Goal: Information Seeking & Learning: Find contact information

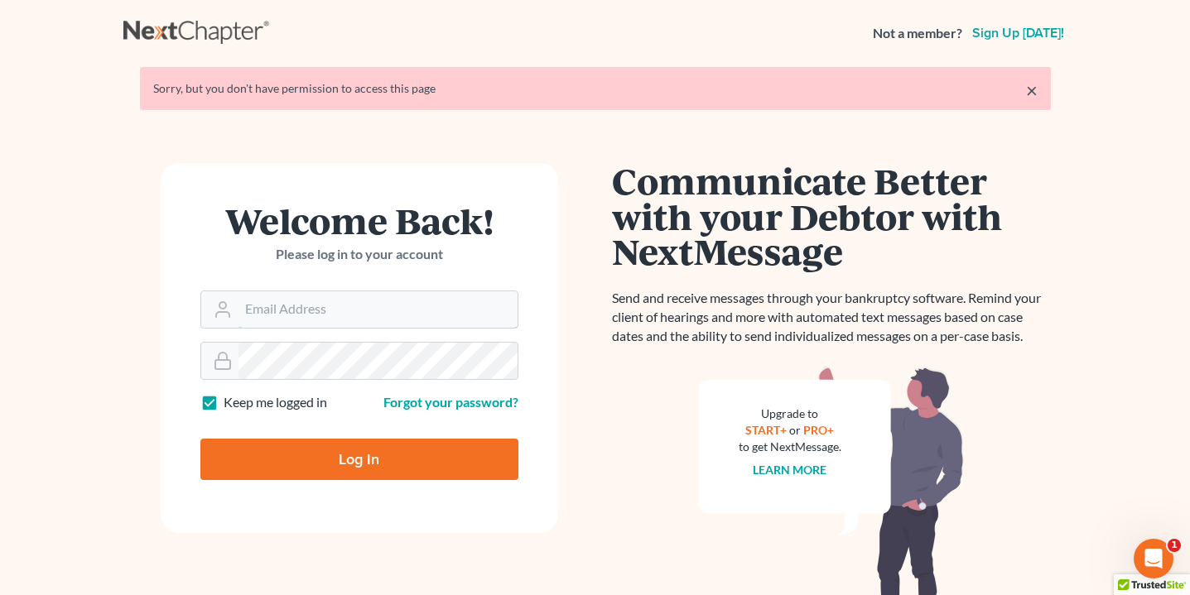
type input "[EMAIL_ADDRESS][DOMAIN_NAME]"
click at [359, 458] on input "Log In" at bounding box center [359, 459] width 318 height 41
type input "Thinking..."
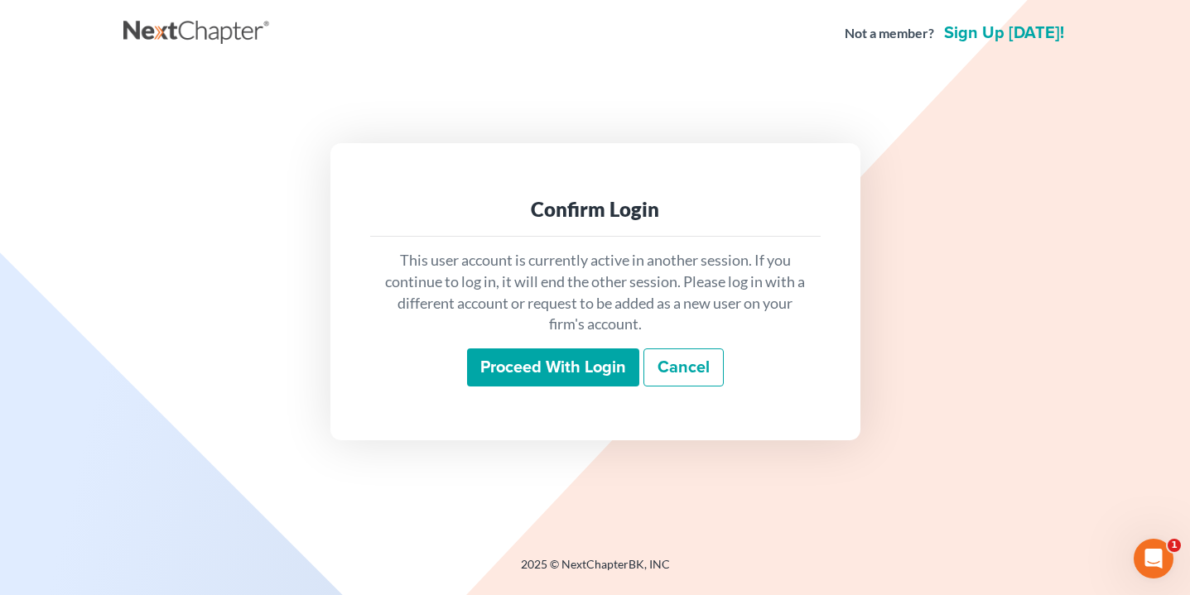
click at [589, 364] on input "Proceed with login" at bounding box center [553, 368] width 172 height 38
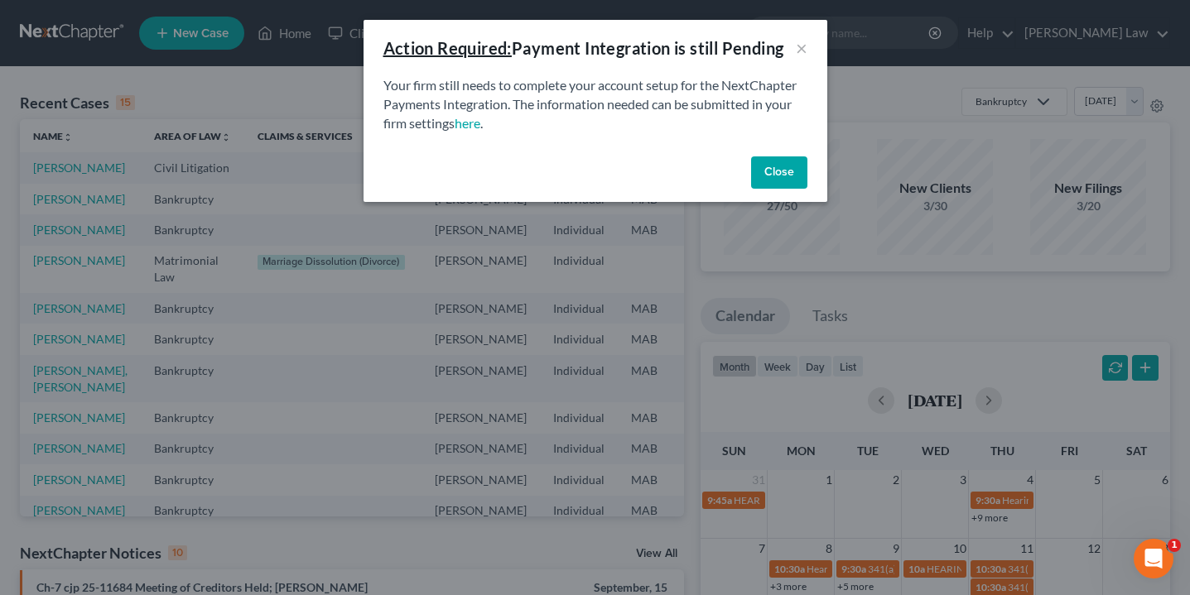
click at [778, 180] on button "Close" at bounding box center [779, 172] width 56 height 33
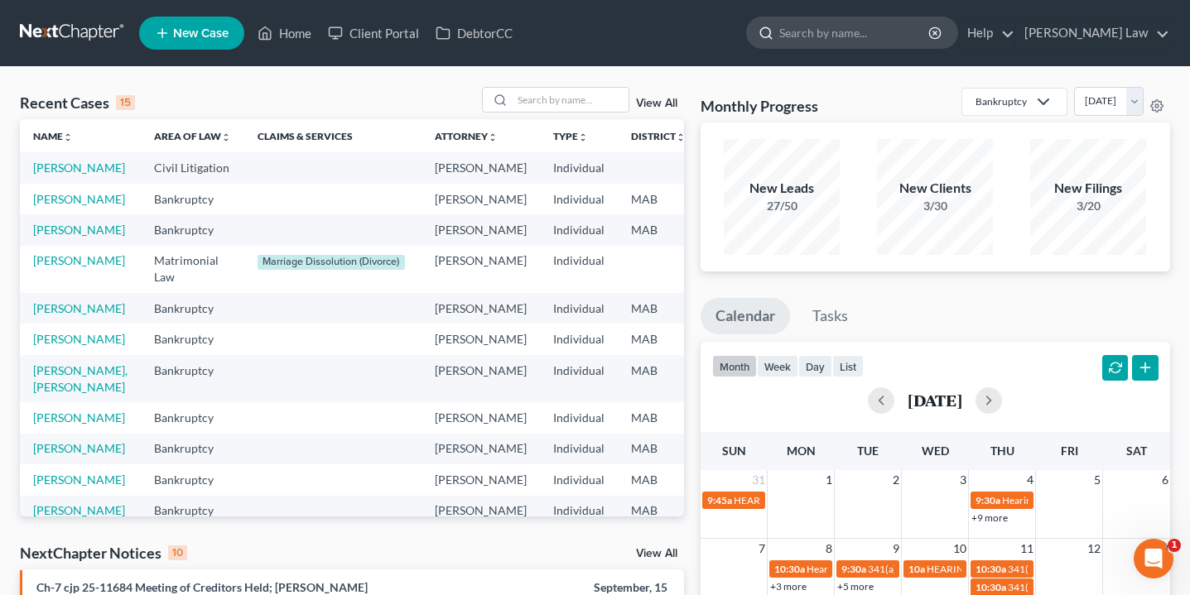
click at [931, 36] on input "search" at bounding box center [855, 32] width 152 height 31
type input "mich"
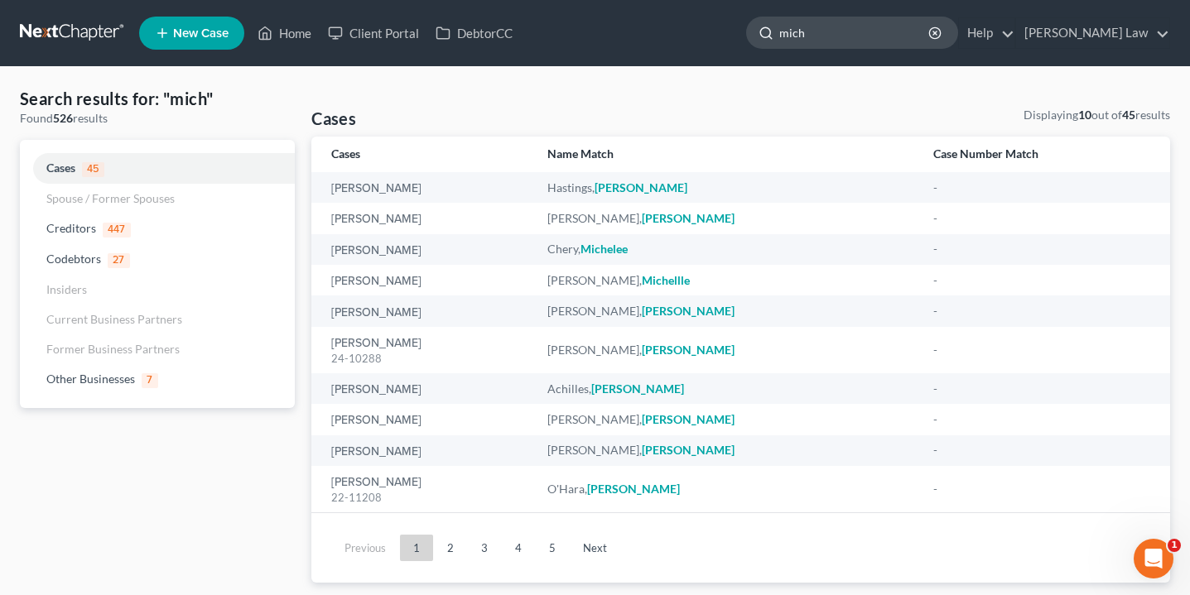
click at [883, 44] on input "mich" at bounding box center [855, 32] width 152 height 31
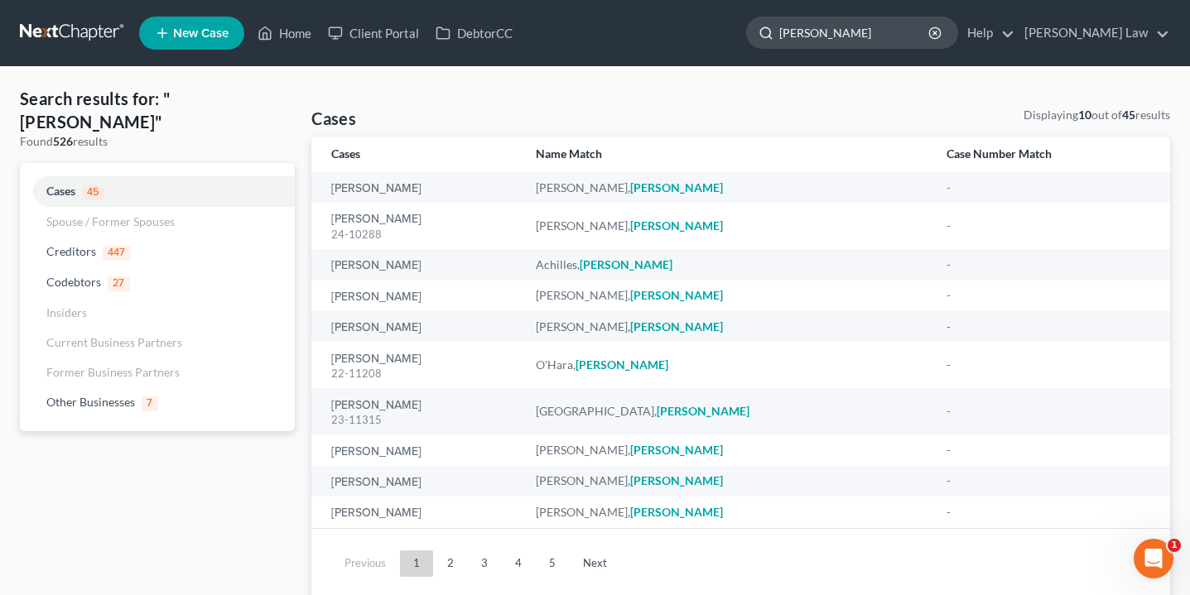
click at [907, 43] on input "[PERSON_NAME]" at bounding box center [855, 32] width 152 height 31
type input "[PERSON_NAME]"
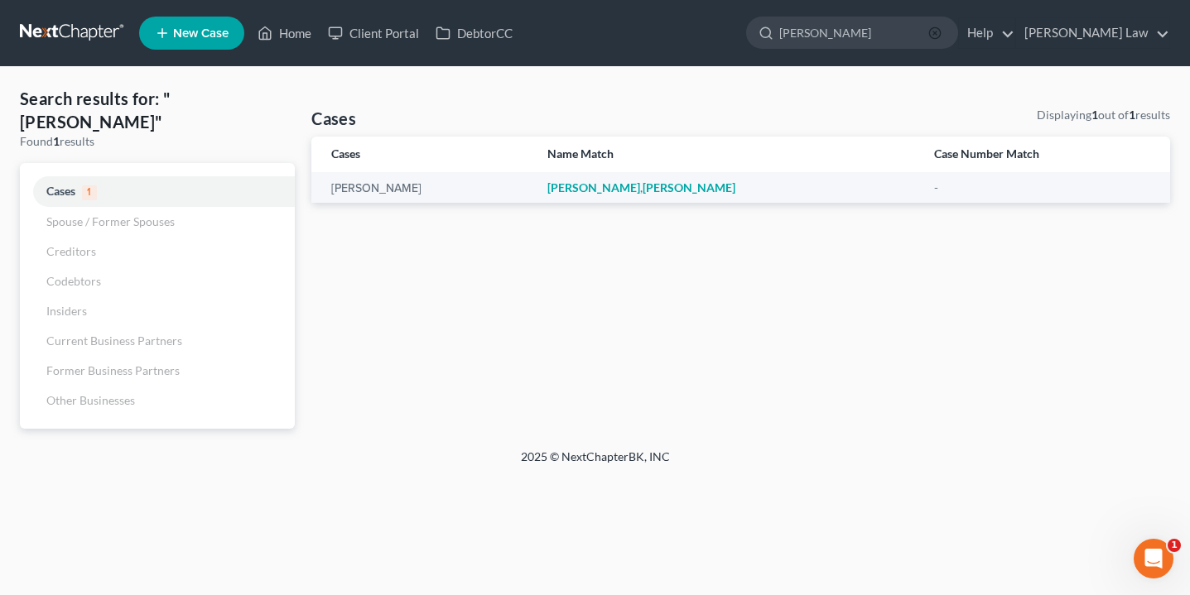
click at [940, 38] on circle "button" at bounding box center [934, 32] width 11 height 11
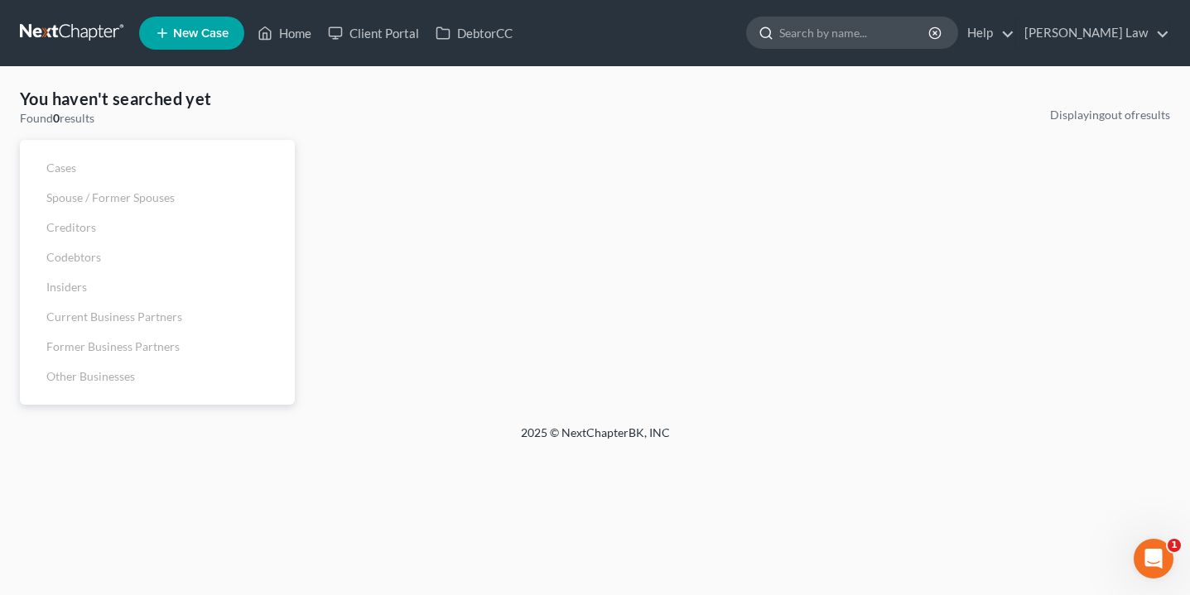
click at [931, 46] on input "search" at bounding box center [855, 32] width 152 height 31
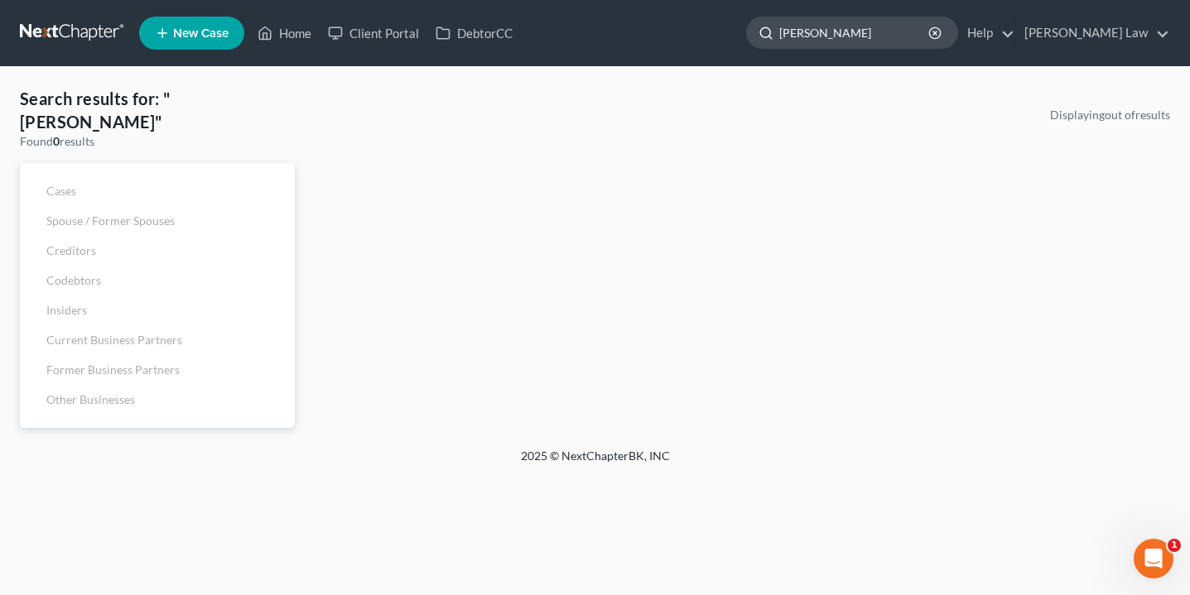
type input "jones"
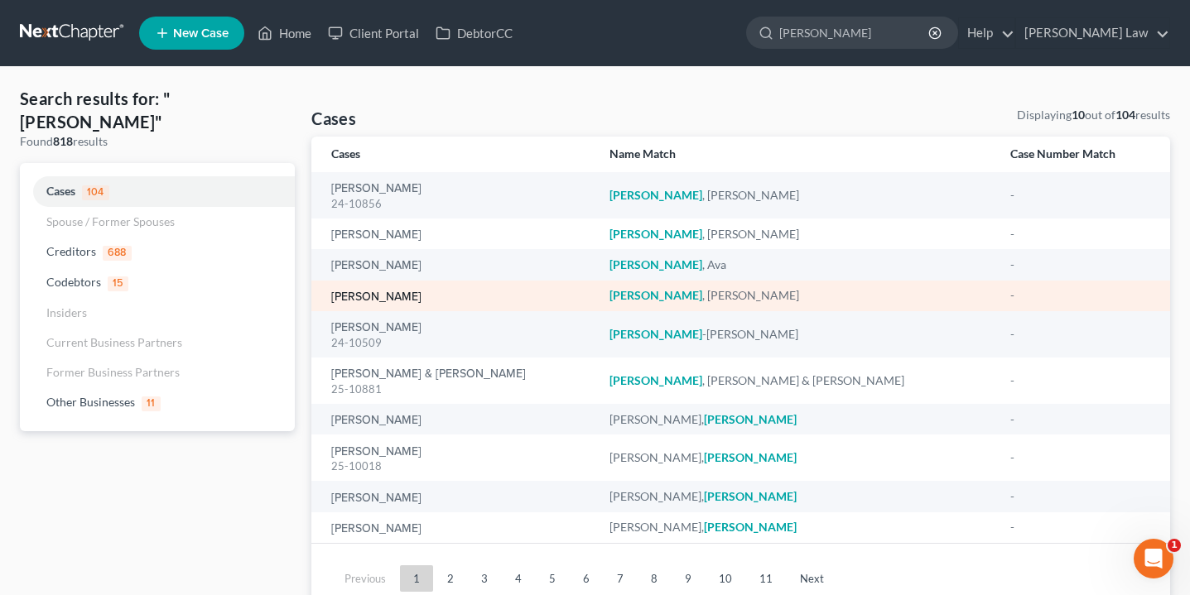
click at [379, 295] on link "Jones, Michael" at bounding box center [376, 297] width 90 height 12
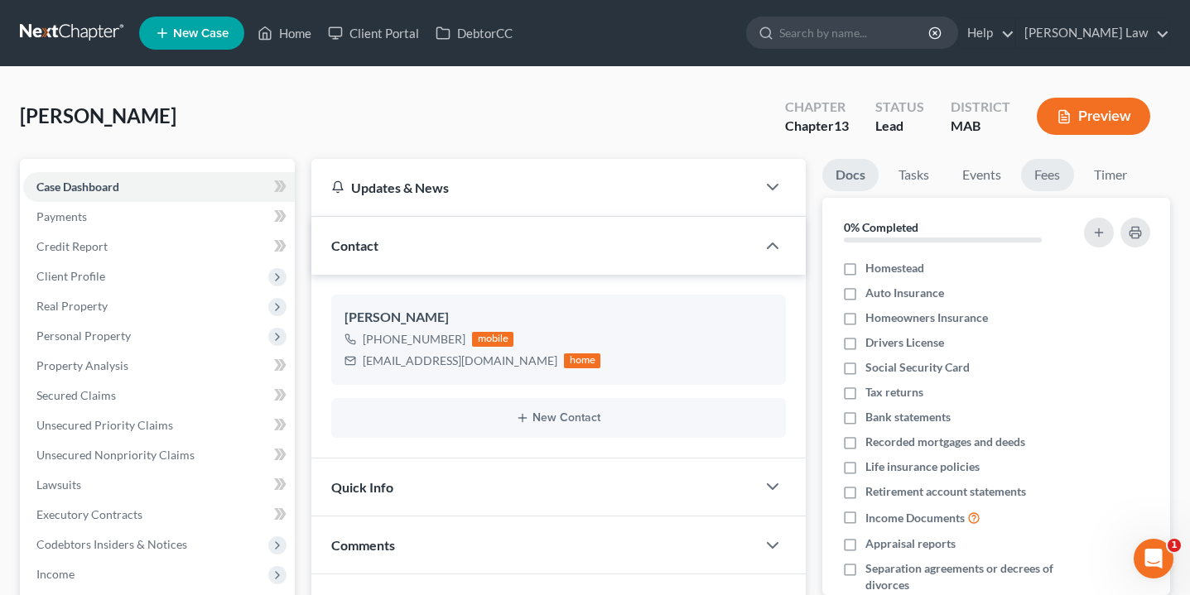
click at [1052, 169] on link "Fees" at bounding box center [1047, 175] width 53 height 32
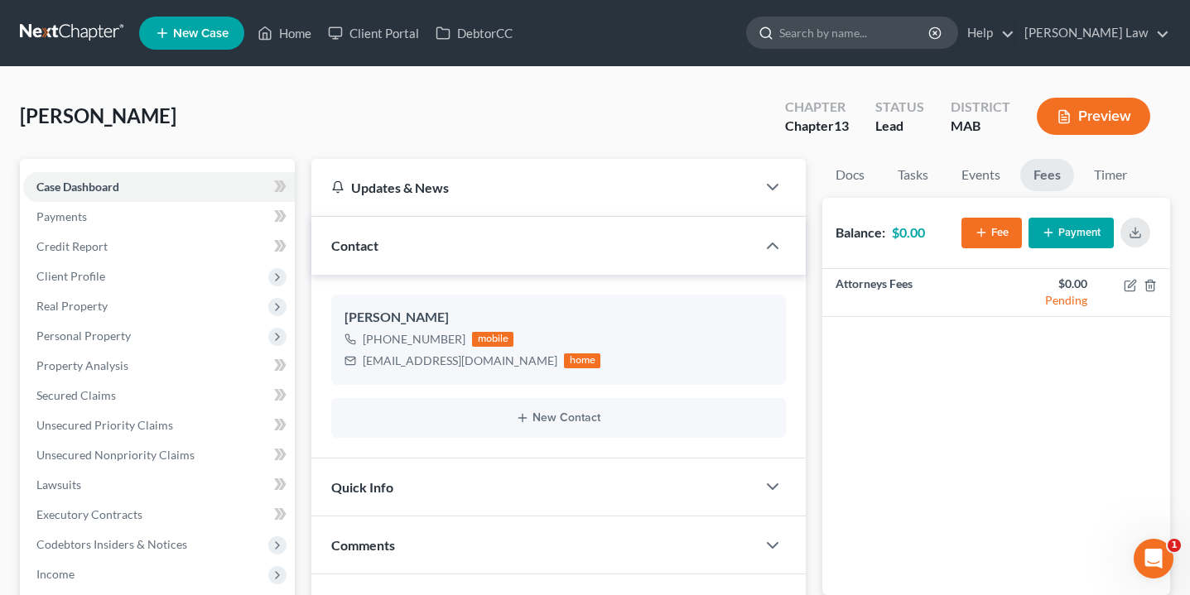
click at [931, 34] on input "search" at bounding box center [855, 32] width 152 height 31
type input "kram"
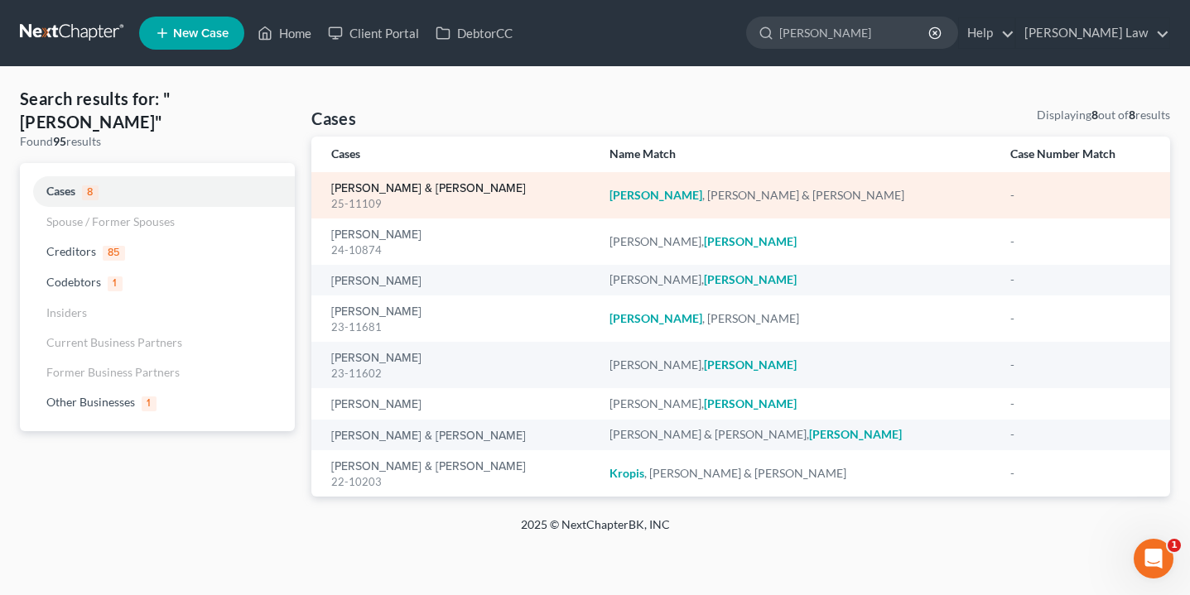
click at [436, 188] on link "Kramer, Ronald & Frances" at bounding box center [428, 189] width 195 height 12
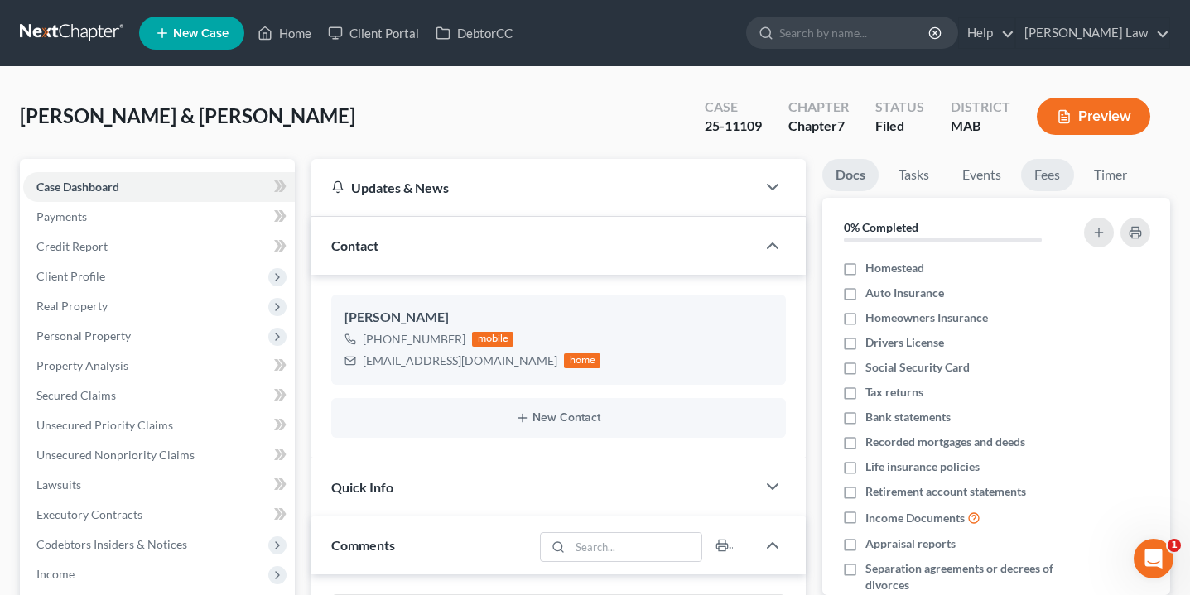
click at [1047, 168] on link "Fees" at bounding box center [1047, 175] width 53 height 32
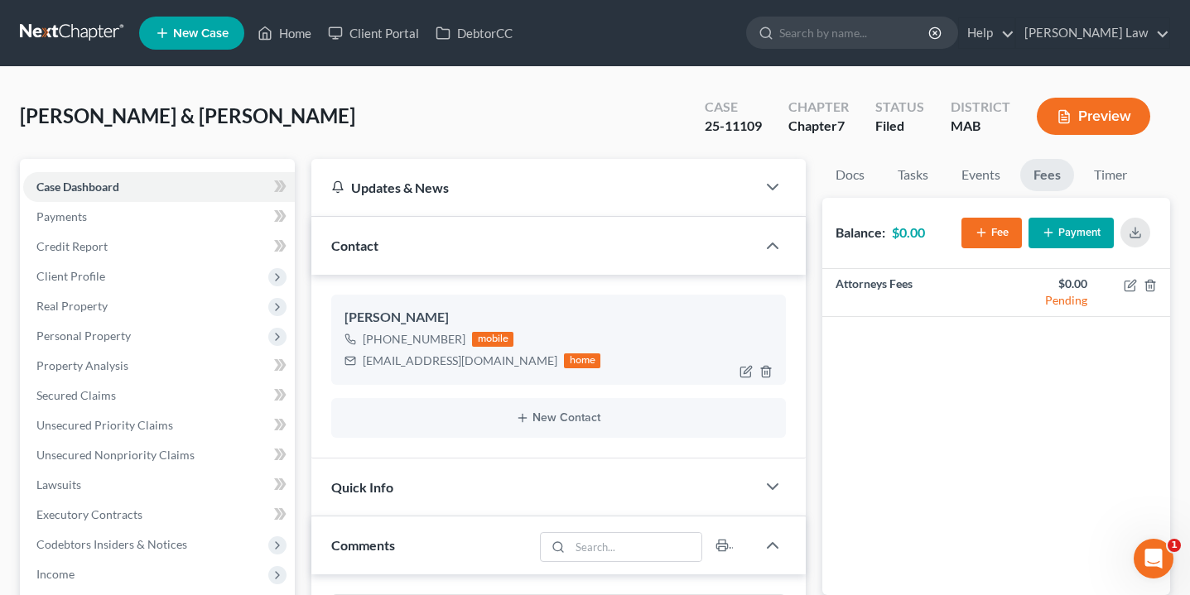
drag, startPoint x: 460, startPoint y: 340, endPoint x: 381, endPoint y: 340, distance: 79.5
click at [381, 340] on div "+1 (561) 252-5159 mobile" at bounding box center [472, 340] width 256 height 22
copy div "561) 252-5159"
